Goal: Task Accomplishment & Management: Manage account settings

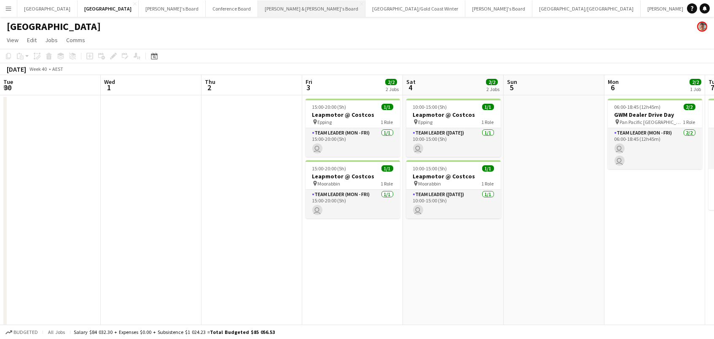
scroll to position [0, 317]
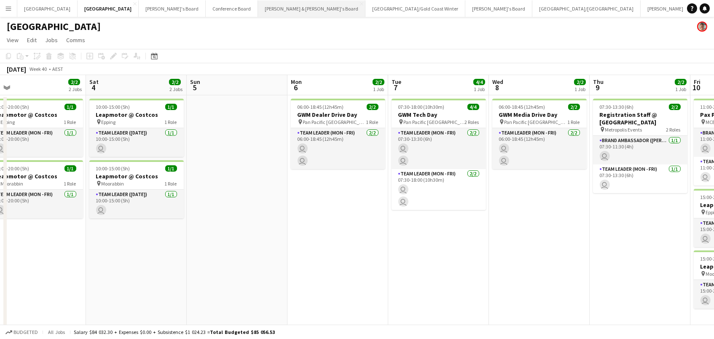
click at [258, 4] on button "[PERSON_NAME] & [PERSON_NAME]'s Board Close" at bounding box center [311, 8] width 107 height 16
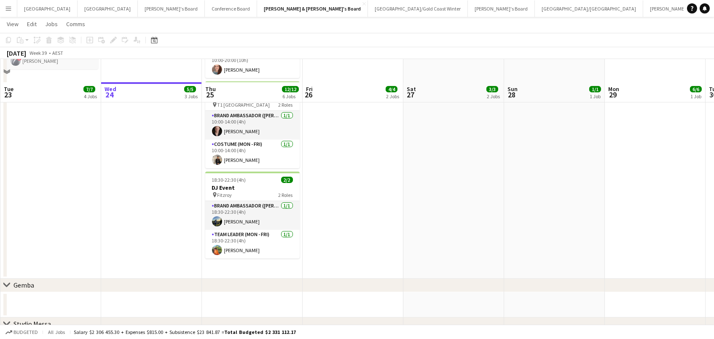
scroll to position [305, 0]
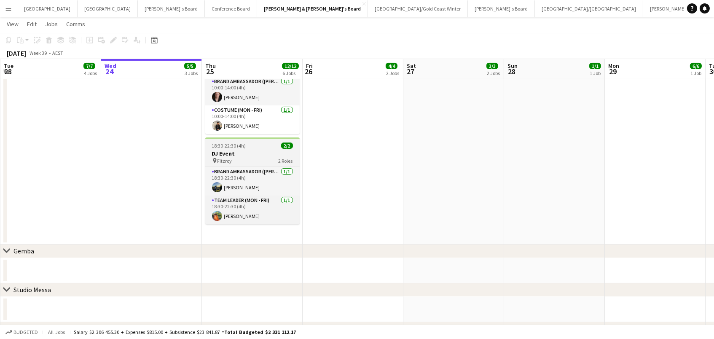
click at [242, 145] on span "18:30-22:30 (4h)" at bounding box center [229, 145] width 34 height 6
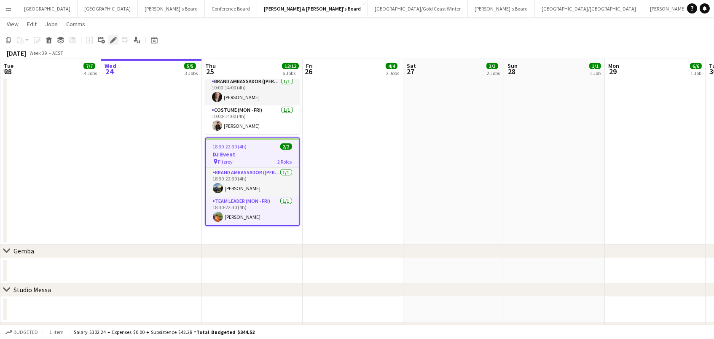
click at [110, 43] on icon at bounding box center [111, 42] width 2 height 2
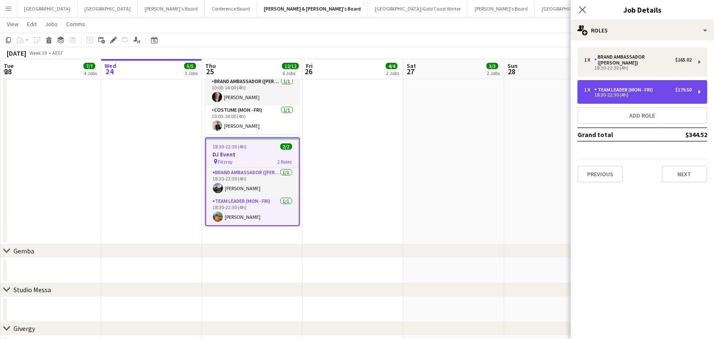
click at [643, 92] on div "1 x Team Leader (Mon - Fri) $179.50 18:30-22:30 (4h)" at bounding box center [642, 92] width 130 height 24
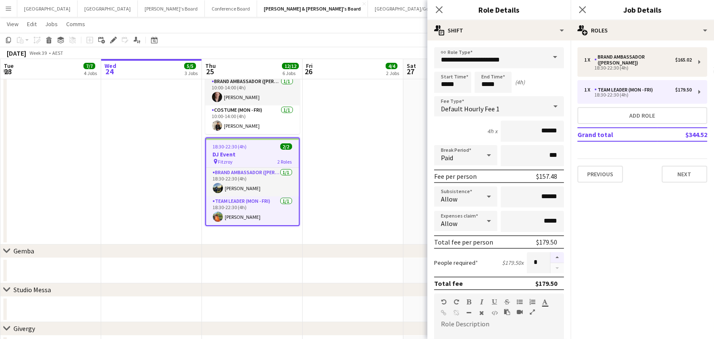
click at [557, 257] on button "button" at bounding box center [556, 257] width 13 height 11
type input "*"
click at [227, 151] on h3 "DJ Event" at bounding box center [252, 154] width 93 height 8
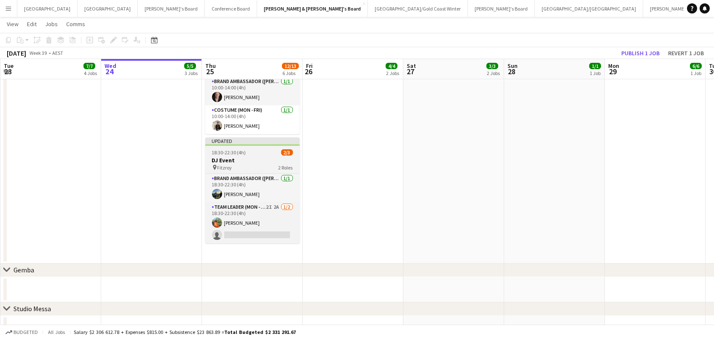
click at [236, 153] on span "18:30-22:30 (4h)" at bounding box center [229, 152] width 34 height 6
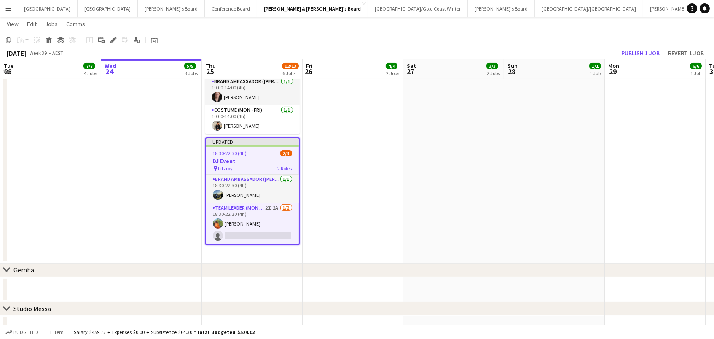
scroll to position [0, 201]
drag, startPoint x: 109, startPoint y: 40, endPoint x: 168, endPoint y: 42, distance: 59.0
click at [111, 41] on icon "Edit" at bounding box center [113, 40] width 7 height 7
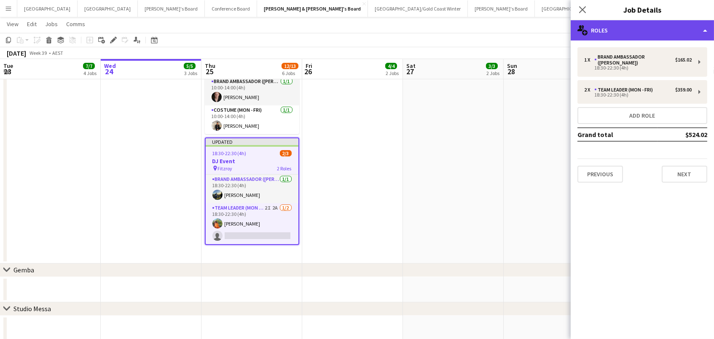
click at [636, 31] on div "multiple-users-add Roles" at bounding box center [642, 30] width 143 height 20
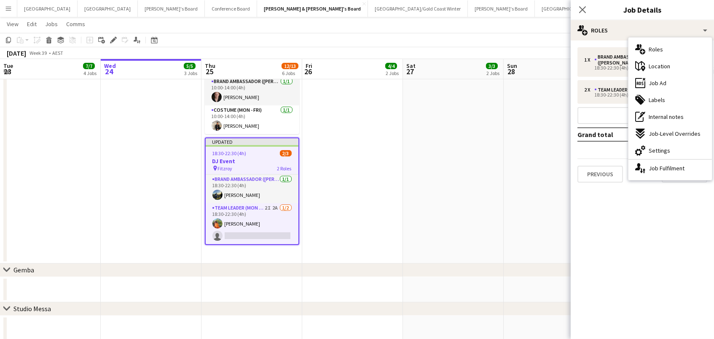
click at [656, 155] on div "cog-double-3 Settings" at bounding box center [669, 150] width 83 height 17
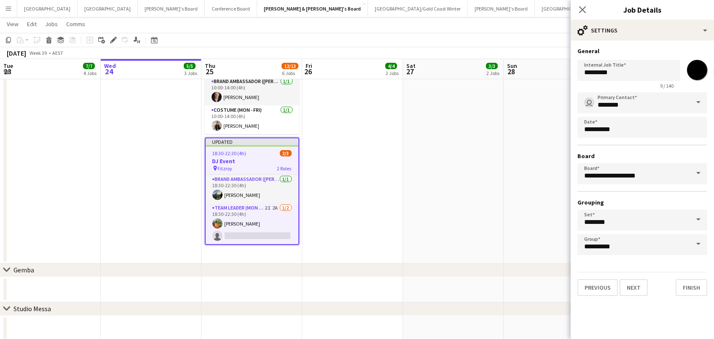
click at [699, 69] on input "*******" at bounding box center [697, 70] width 30 height 30
type input "*******"
click at [457, 145] on app-date-cell "09:30-18:00 (8h30m) 1/1 MG Motor Display pin [GEOGRAPHIC_DATA] 1 Role RETAIL Br…" at bounding box center [453, 27] width 101 height 474
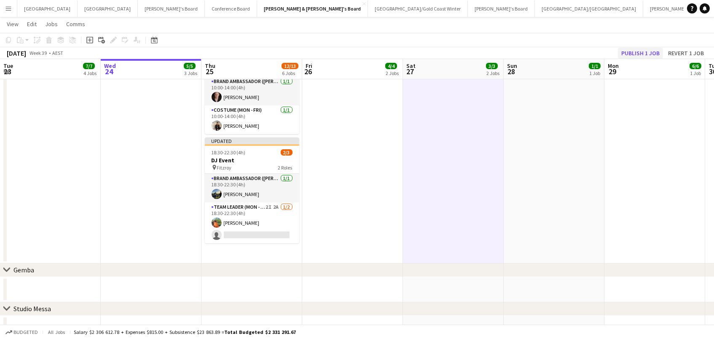
click at [638, 52] on button "Publish 1 job" at bounding box center [640, 53] width 45 height 11
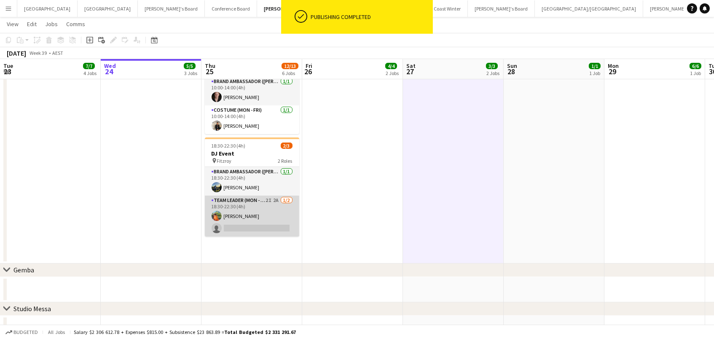
click at [268, 209] on app-card-role "Team Leader (Mon - Fri) 2I 2A [DATE] 18:30-22:30 (4h) [PERSON_NAME] single-neut…" at bounding box center [252, 216] width 94 height 41
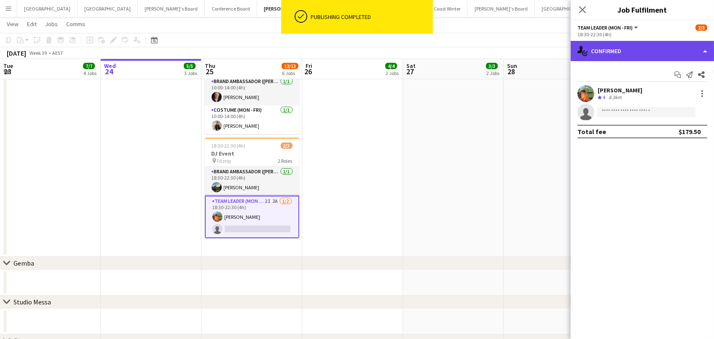
click at [581, 43] on div "single-neutral-actions-check-2 Confirmed" at bounding box center [642, 51] width 143 height 20
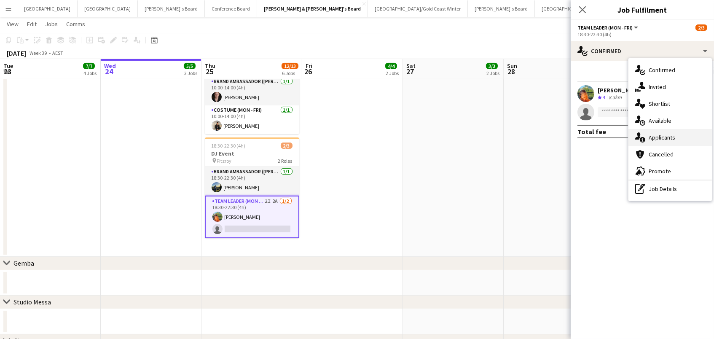
click at [654, 132] on div "single-neutral-actions-information Applicants" at bounding box center [669, 137] width 83 height 17
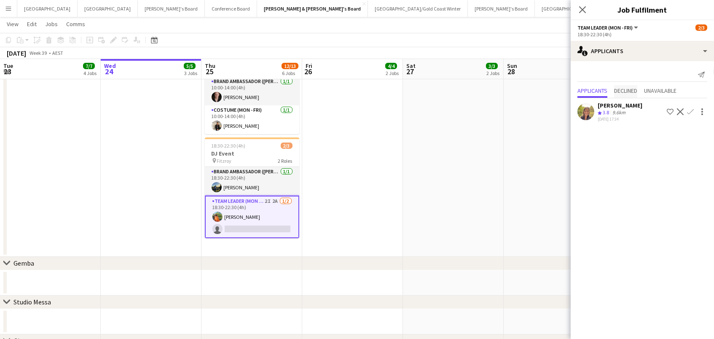
click at [622, 95] on span "Declined" at bounding box center [625, 91] width 23 height 13
click at [669, 71] on span "Unavailable" at bounding box center [660, 73] width 32 height 6
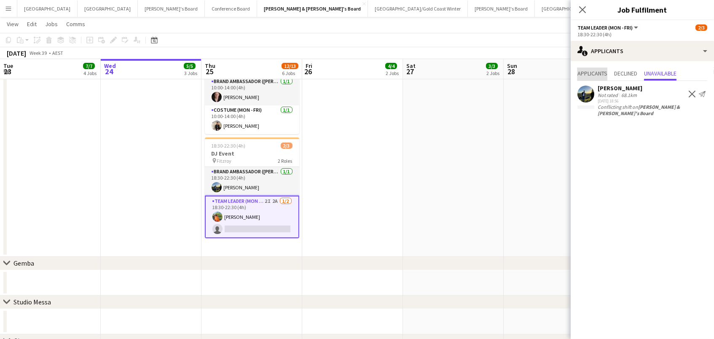
click at [591, 73] on span "Applicants" at bounding box center [592, 73] width 30 height 6
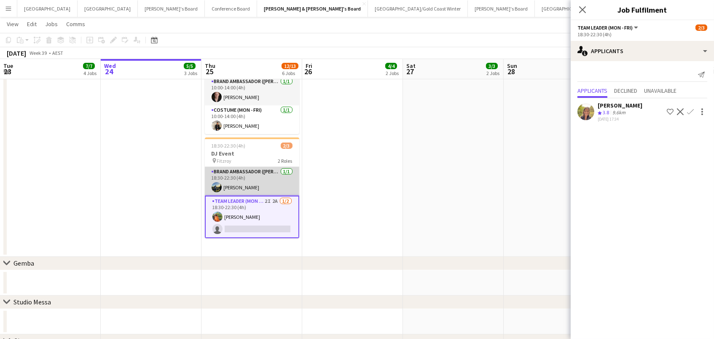
click at [237, 178] on app-card-role "Brand Ambassador (Mon - Fri) [DATE] 18:30-22:30 (4h) [PERSON_NAME]" at bounding box center [252, 181] width 94 height 29
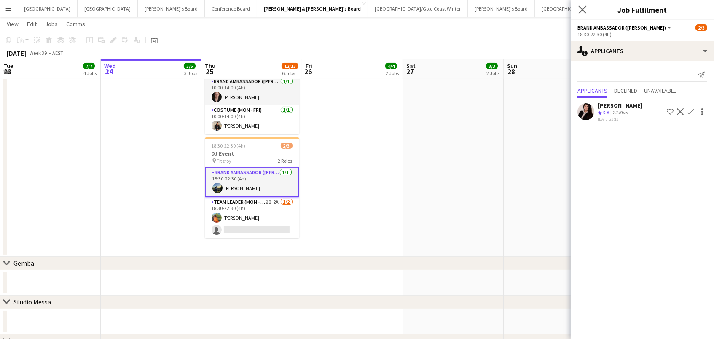
click at [580, 4] on app-icon "Close pop-in" at bounding box center [582, 10] width 12 height 12
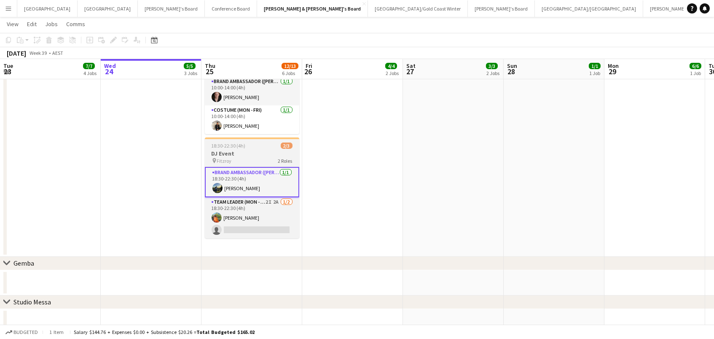
click at [257, 157] on div "pin Fitzroy 2 Roles" at bounding box center [252, 160] width 94 height 7
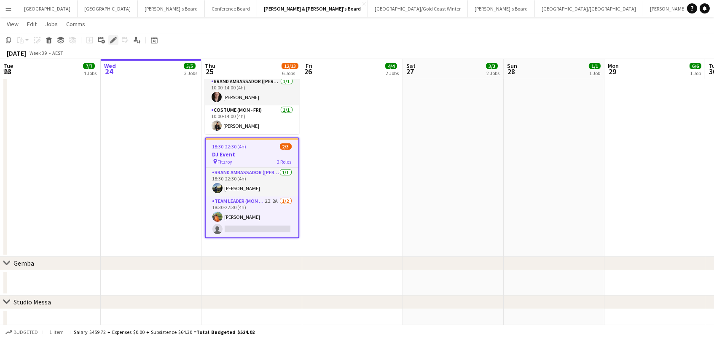
click at [111, 38] on icon "Edit" at bounding box center [113, 40] width 7 height 7
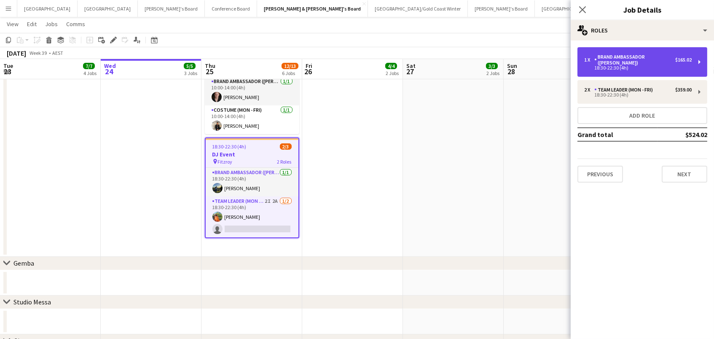
click at [675, 65] on div "1 x Brand Ambassador (Mon - Fri) $165.02 18:30-22:30 (4h)" at bounding box center [642, 61] width 130 height 29
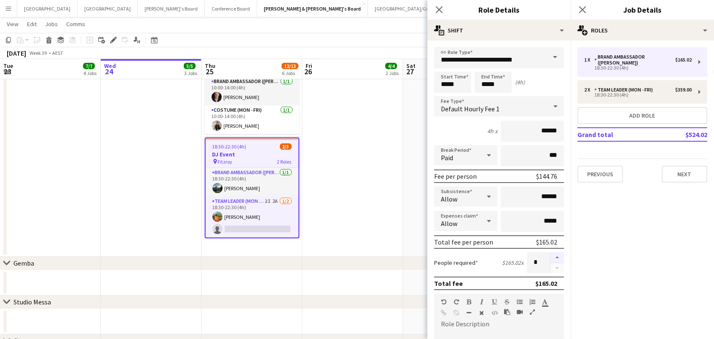
click at [557, 255] on button "button" at bounding box center [556, 257] width 13 height 11
type input "*"
click at [364, 230] on app-date-cell "09:30-19:00 (9h30m) 1/1 MG Motor Display pin [GEOGRAPHIC_DATA] 1 Role RETAIL Br…" at bounding box center [352, 23] width 101 height 467
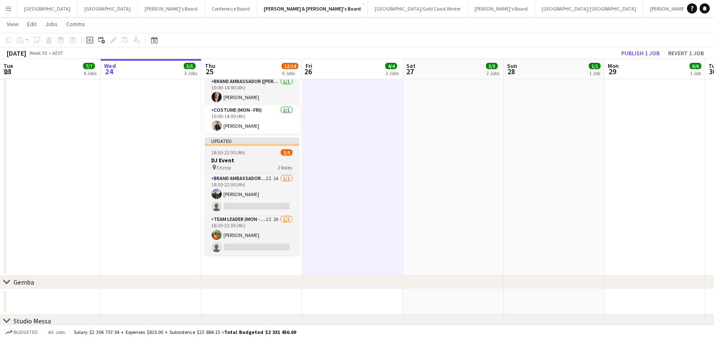
click at [242, 159] on h3 "DJ Event" at bounding box center [252, 160] width 94 height 8
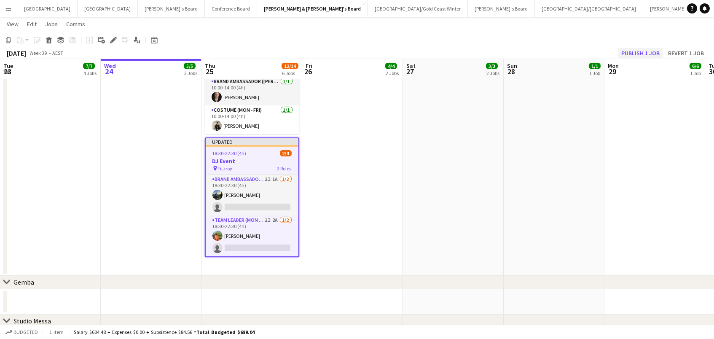
click at [630, 53] on button "Publish 1 job" at bounding box center [640, 53] width 45 height 11
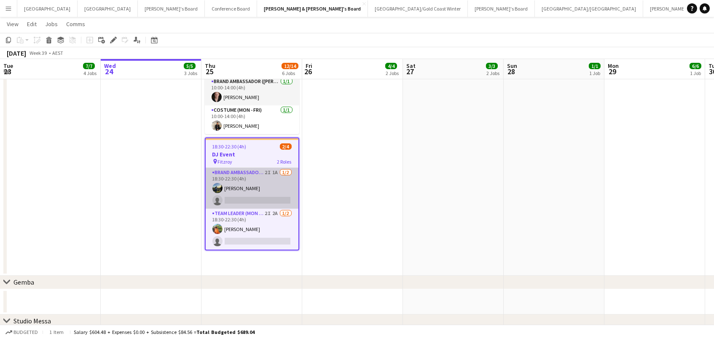
click at [250, 179] on app-card-role "Brand Ambassador (Mon - Fri) 2I 1A [DATE] 18:30-22:30 (4h) [PERSON_NAME] single…" at bounding box center [252, 188] width 93 height 41
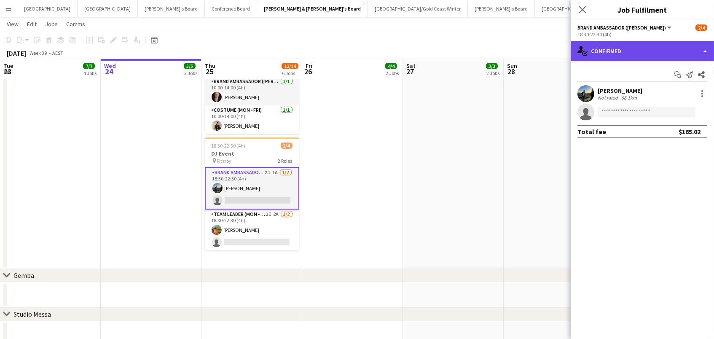
drag, startPoint x: 630, startPoint y: 40, endPoint x: 630, endPoint y: 45, distance: 4.7
click at [630, 42] on div "single-neutral-actions-check-2 Confirmed" at bounding box center [642, 51] width 143 height 20
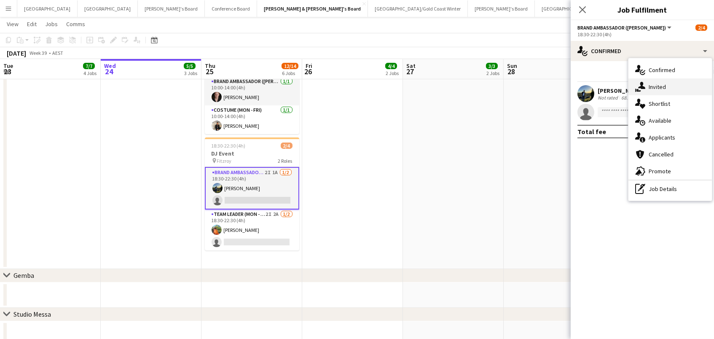
click at [641, 89] on icon "single-neutral-actions-share-1" at bounding box center [640, 87] width 10 height 10
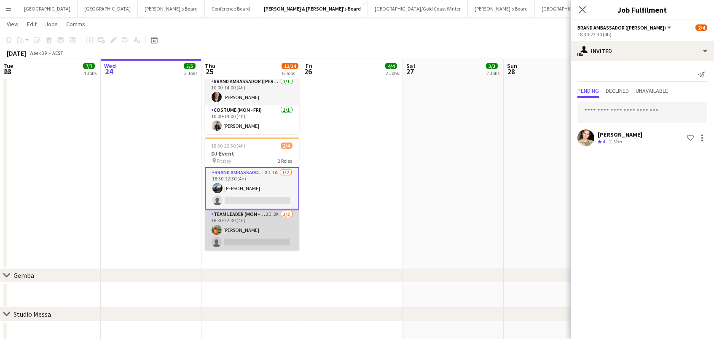
click at [232, 235] on app-card-role "Team Leader (Mon - Fri) 2I 2A [DATE] 18:30-22:30 (4h) [PERSON_NAME] single-neut…" at bounding box center [252, 229] width 94 height 41
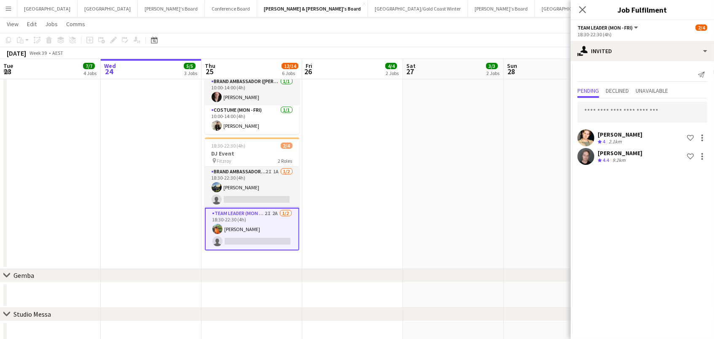
click at [374, 94] on app-date-cell "09:30-19:00 (9h30m) 1/1 MG Motor Display pin [GEOGRAPHIC_DATA] 1 Role RETAIL Br…" at bounding box center [352, 29] width 101 height 479
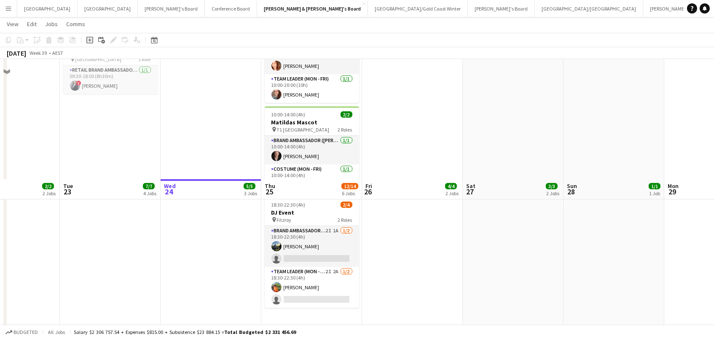
scroll to position [384, 0]
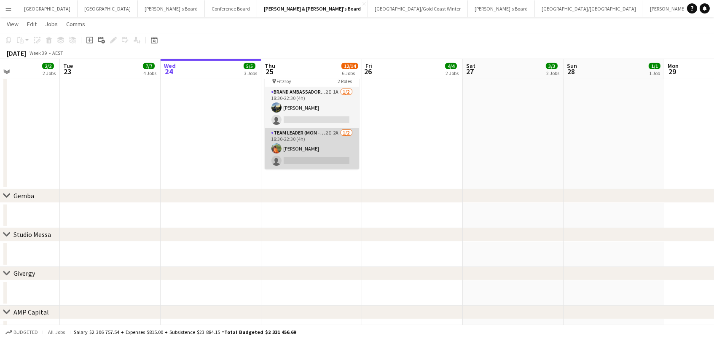
click at [325, 164] on app-card-role "Team Leader (Mon - Fri) 2I 2A [DATE] 18:30-22:30 (4h) [PERSON_NAME] single-neut…" at bounding box center [312, 148] width 94 height 41
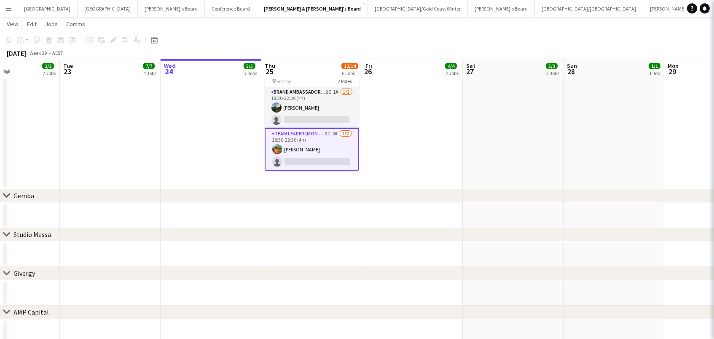
scroll to position [0, 242]
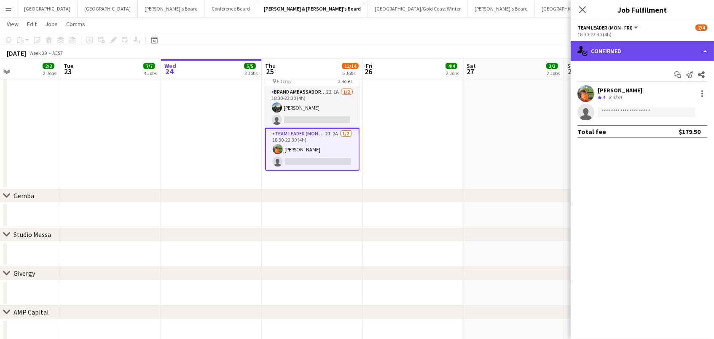
click at [634, 46] on div "single-neutral-actions-check-2 Confirmed" at bounding box center [642, 51] width 143 height 20
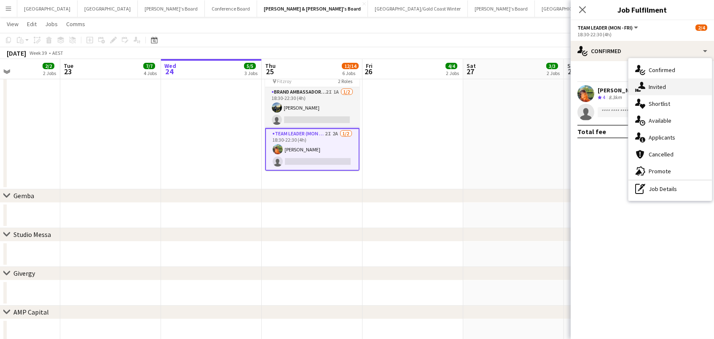
click at [656, 81] on div "single-neutral-actions-share-1 Invited" at bounding box center [669, 86] width 83 height 17
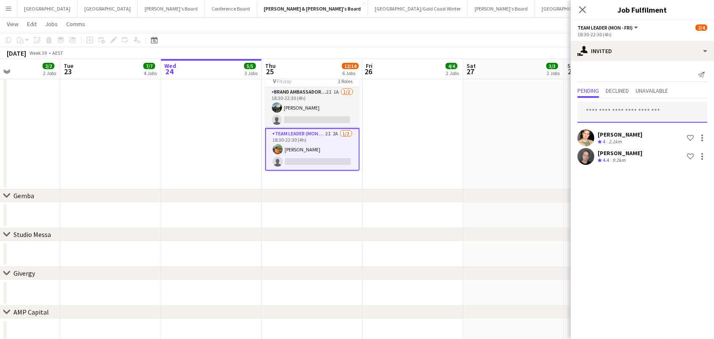
click at [638, 114] on input "text" at bounding box center [642, 112] width 130 height 21
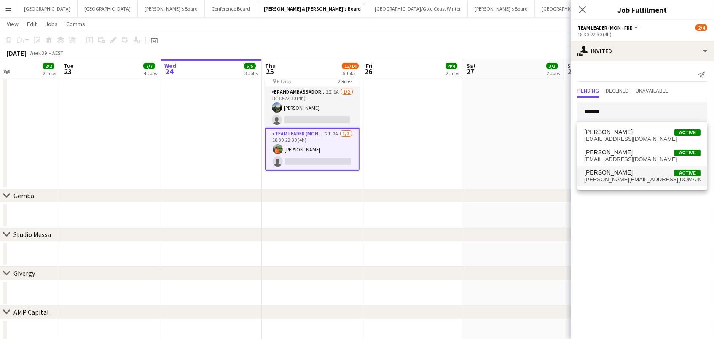
type input "*****"
click at [650, 175] on span "[PERSON_NAME] Active" at bounding box center [642, 172] width 116 height 7
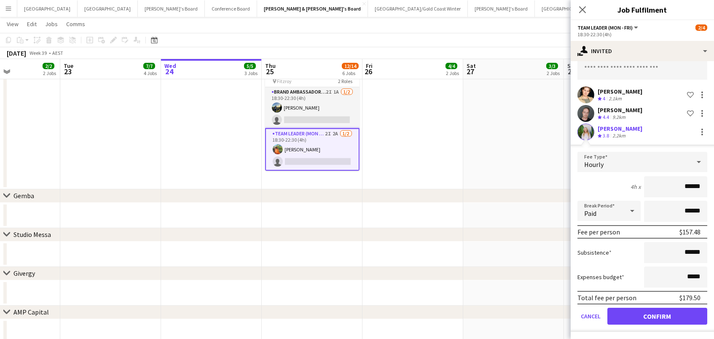
scroll to position [43, 0]
click at [643, 315] on button "Confirm" at bounding box center [657, 316] width 100 height 17
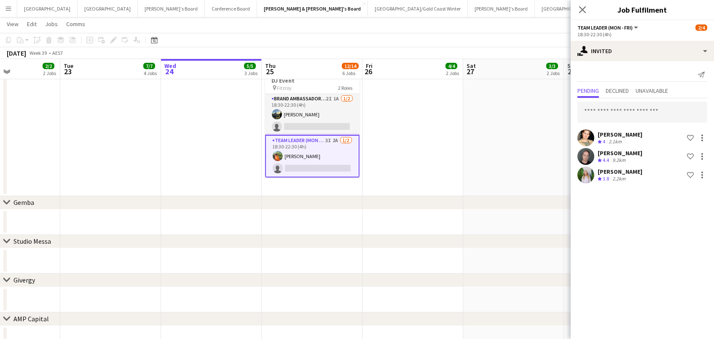
scroll to position [0, 0]
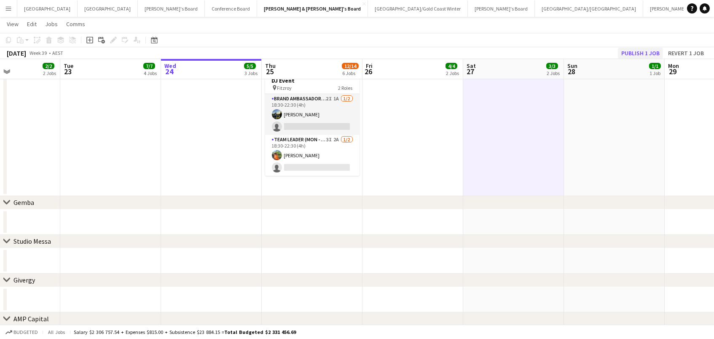
click at [636, 51] on button "Publish 1 job" at bounding box center [640, 53] width 45 height 11
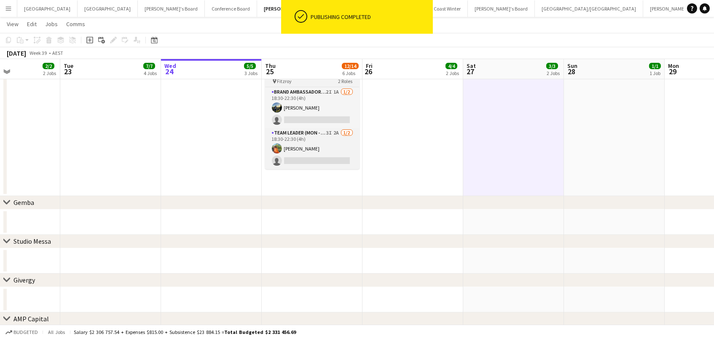
click at [310, 110] on app-card-role "Brand Ambassador (Mon - Fri) 2I 1A [DATE] 18:30-22:30 (4h) [PERSON_NAME] single…" at bounding box center [312, 107] width 94 height 41
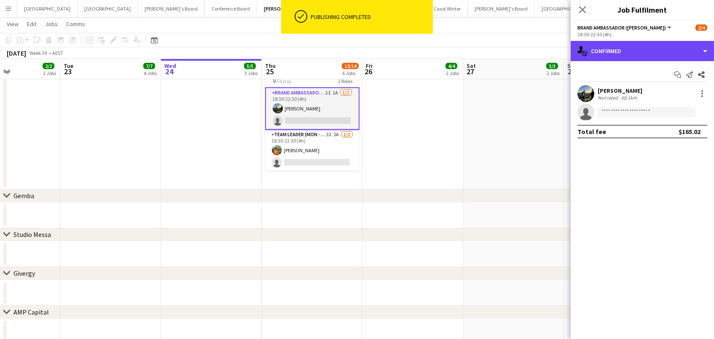
drag, startPoint x: 618, startPoint y: 54, endPoint x: 624, endPoint y: 61, distance: 8.6
click at [618, 54] on div "single-neutral-actions-check-2 Confirmed" at bounding box center [642, 51] width 143 height 20
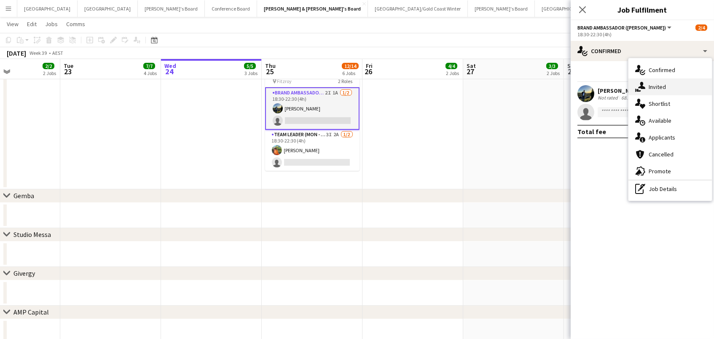
click at [636, 83] on icon "single-neutral-actions-share-1" at bounding box center [640, 87] width 10 height 10
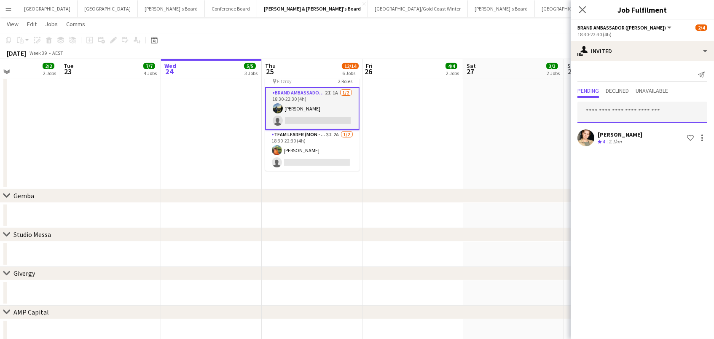
click at [632, 102] on input "text" at bounding box center [642, 112] width 130 height 21
type input "*******"
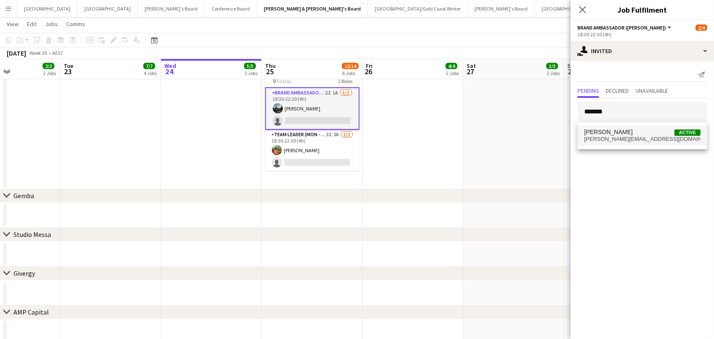
drag, startPoint x: 632, startPoint y: 102, endPoint x: 630, endPoint y: 137, distance: 35.1
click at [630, 137] on span "[PERSON_NAME][EMAIL_ADDRESS][DOMAIN_NAME]" at bounding box center [642, 139] width 116 height 7
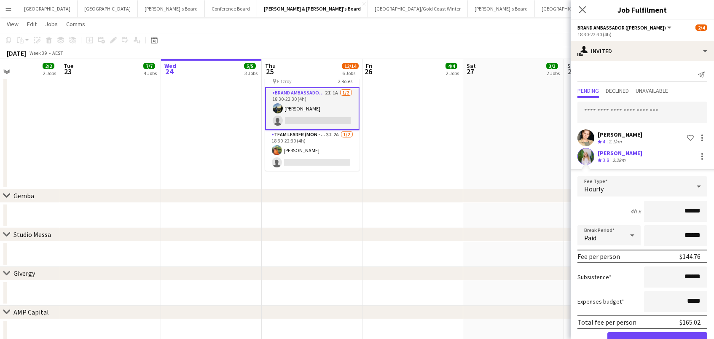
click at [657, 338] on button "Confirm" at bounding box center [657, 340] width 100 height 17
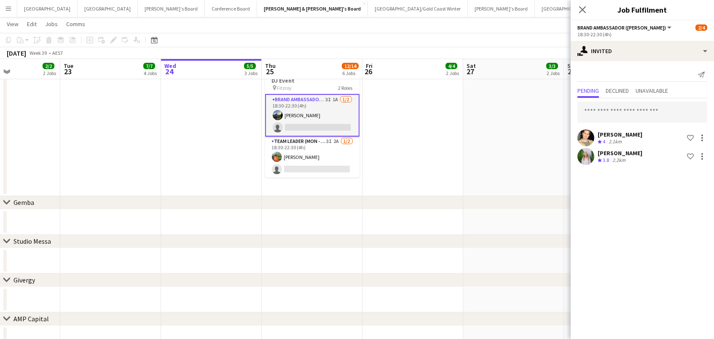
drag, startPoint x: 438, startPoint y: 146, endPoint x: 525, endPoint y: 97, distance: 100.6
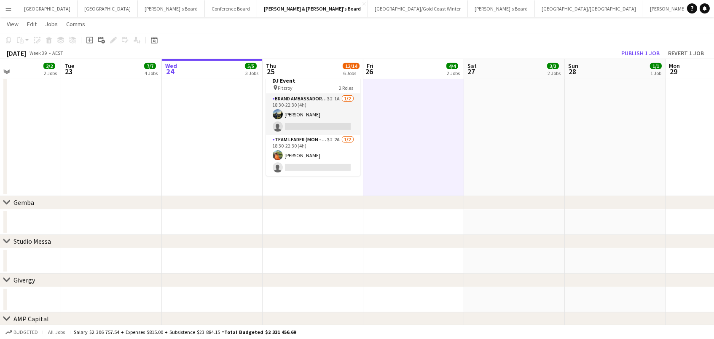
click at [631, 51] on button "Publish 1 job" at bounding box center [640, 53] width 45 height 11
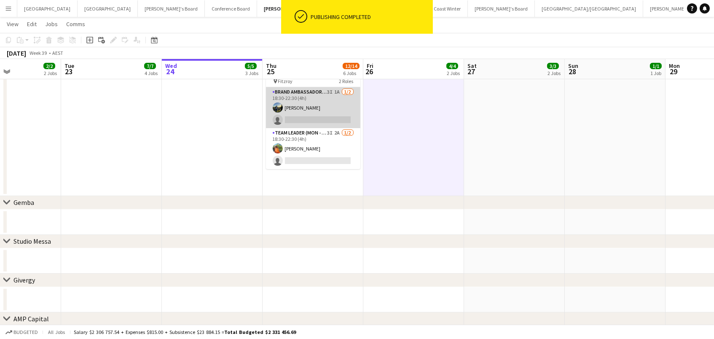
click at [330, 108] on app-card-role "Brand Ambassador (Mon - Fri) 3I 1A [DATE] 18:30-22:30 (4h) [PERSON_NAME] single…" at bounding box center [313, 107] width 94 height 41
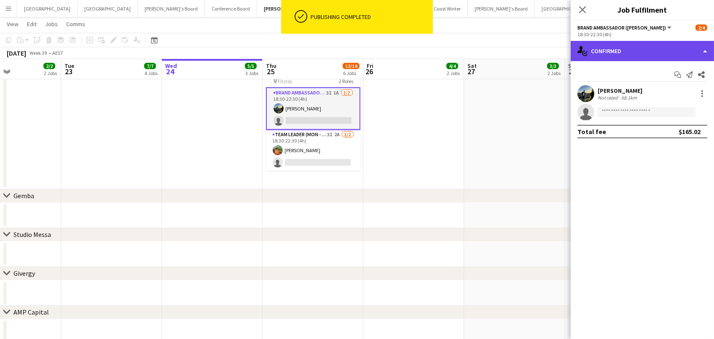
click at [616, 48] on div "single-neutral-actions-check-2 Confirmed" at bounding box center [642, 51] width 143 height 20
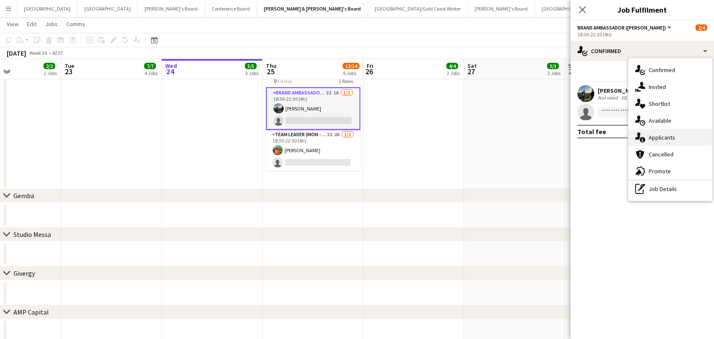
click at [656, 136] on span "Applicants" at bounding box center [661, 138] width 27 height 8
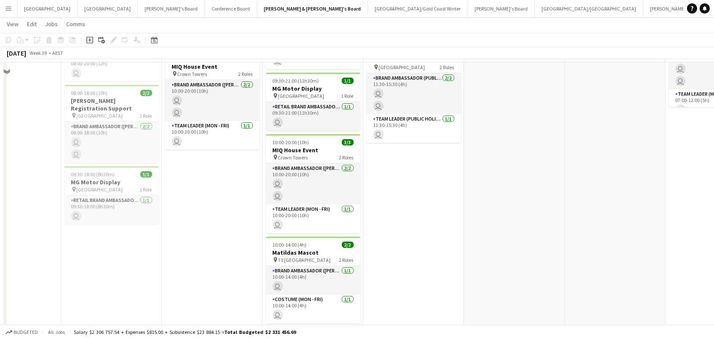
scroll to position [322, 0]
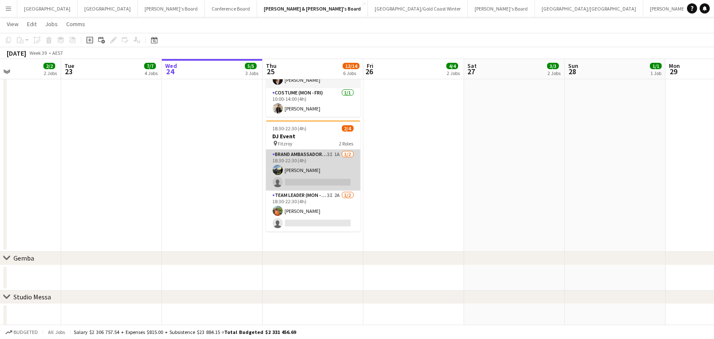
click at [343, 168] on app-card-role "Brand Ambassador (Mon - Fri) 3I 1A [DATE] 18:30-22:30 (4h) [PERSON_NAME] single…" at bounding box center [313, 170] width 94 height 41
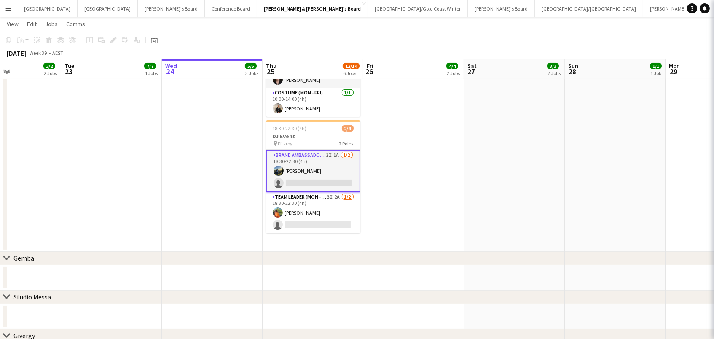
scroll to position [0, 241]
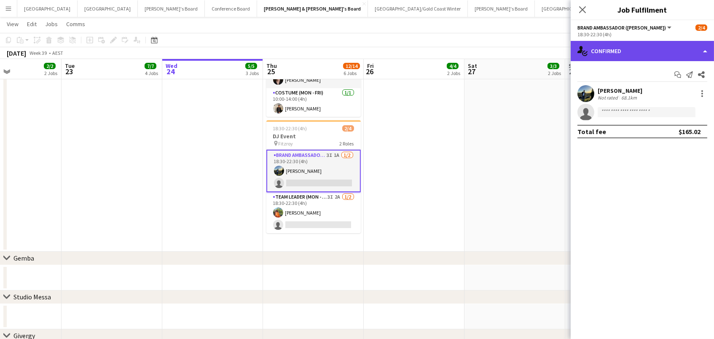
click at [622, 49] on div "single-neutral-actions-check-2 Confirmed" at bounding box center [642, 51] width 143 height 20
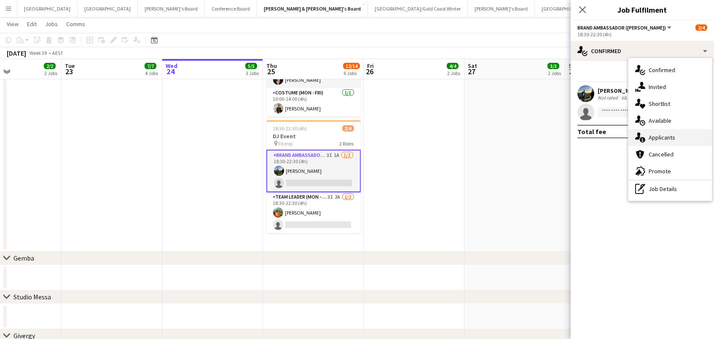
click at [664, 139] on span "Applicants" at bounding box center [661, 138] width 27 height 8
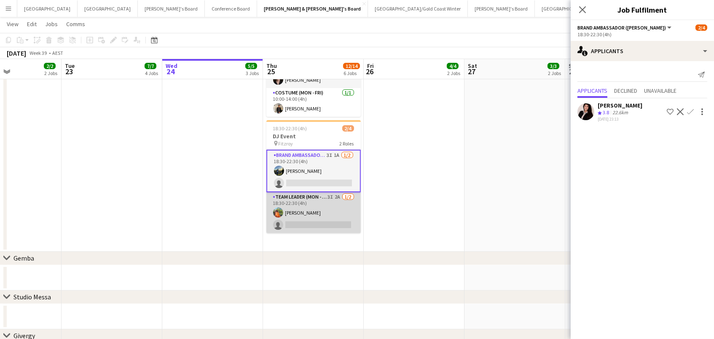
click at [307, 202] on app-card-role "Team Leader (Mon - Fri) 3I 2A [DATE] 18:30-22:30 (4h) [PERSON_NAME] single-neut…" at bounding box center [313, 212] width 94 height 41
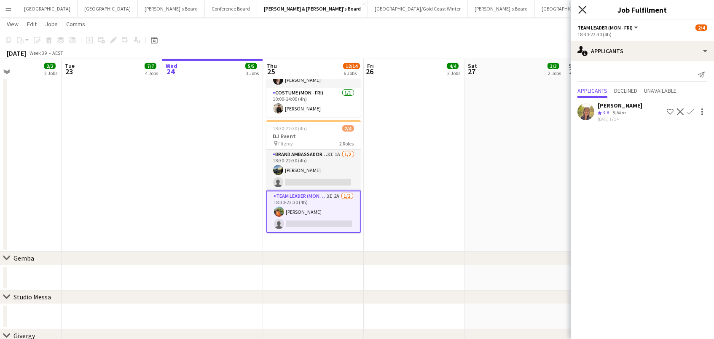
click at [580, 9] on icon "Close pop-in" at bounding box center [582, 9] width 8 height 8
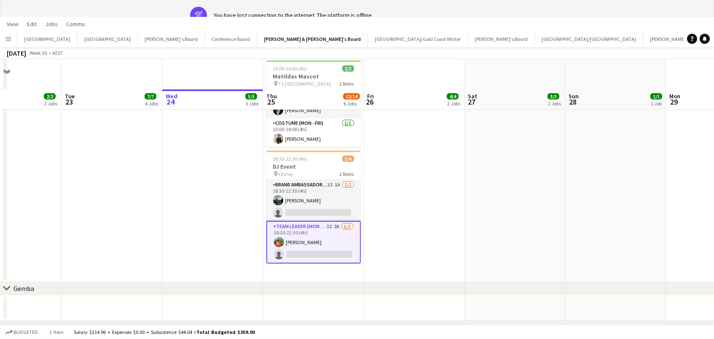
scroll to position [66, 0]
